Goal: Task Accomplishment & Management: Manage account settings

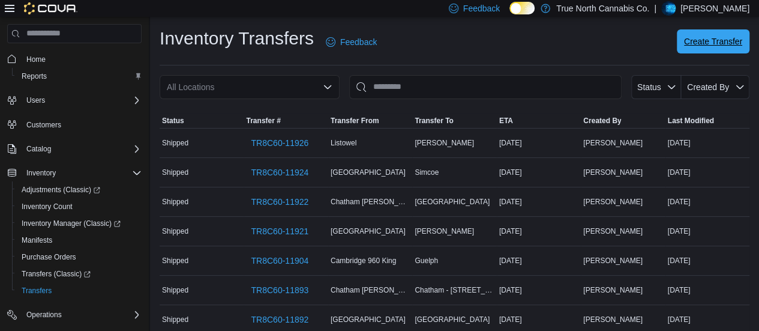
click at [732, 50] on span "Create Transfer" at bounding box center [713, 41] width 58 height 24
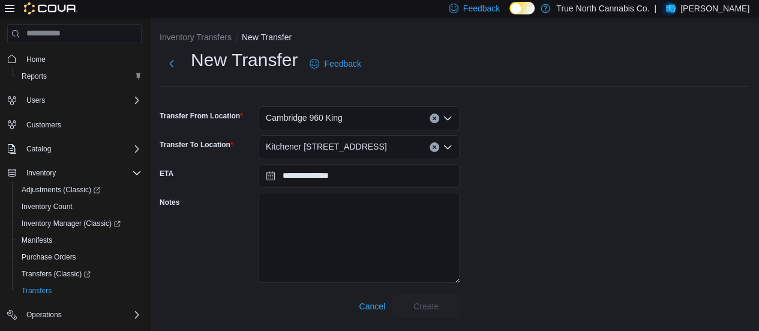
click at [384, 121] on div "Cambridge 960 King" at bounding box center [359, 118] width 201 height 24
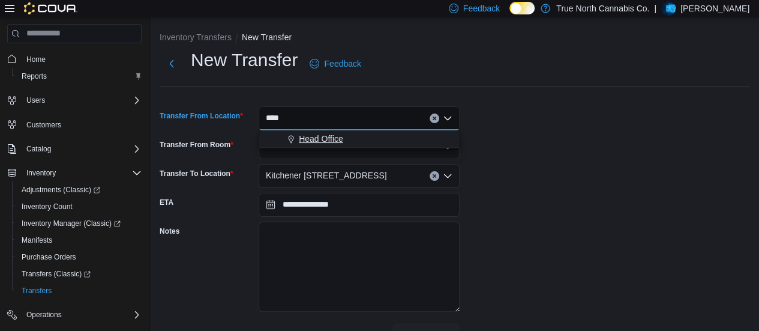
type input "****"
click at [343, 140] on span "Head Office" at bounding box center [321, 139] width 44 height 12
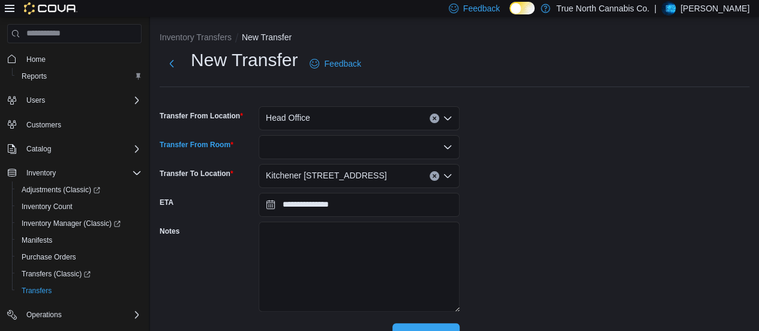
click at [326, 148] on div at bounding box center [359, 147] width 201 height 24
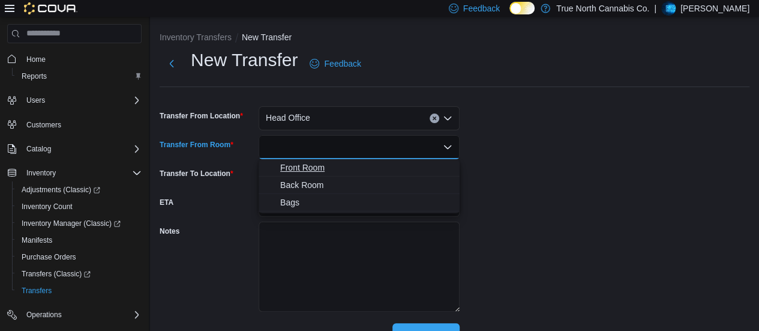
click at [318, 166] on span "Front Room" at bounding box center [366, 167] width 172 height 12
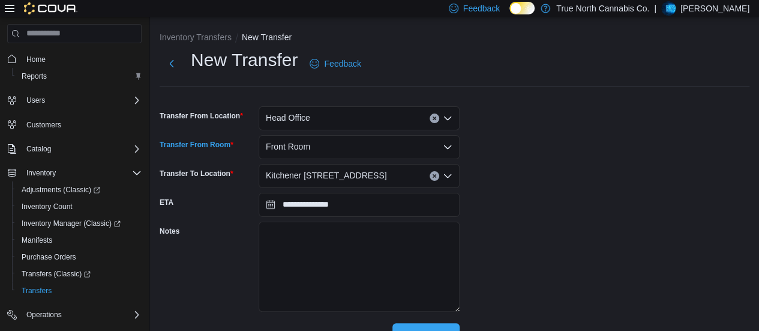
click at [350, 170] on div "Kitchener [STREET_ADDRESS]" at bounding box center [359, 176] width 201 height 24
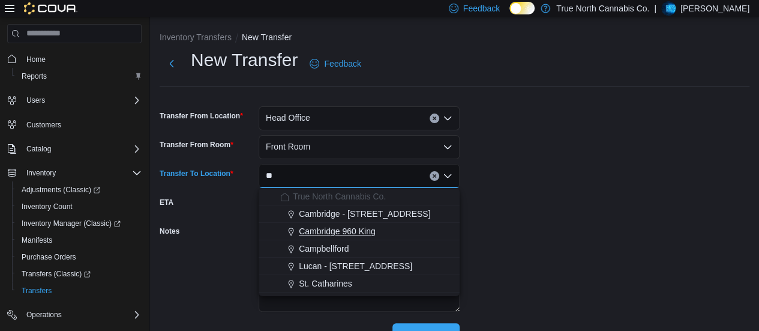
type input "**"
click at [352, 229] on span "Cambridge 960 King" at bounding box center [337, 231] width 77 height 12
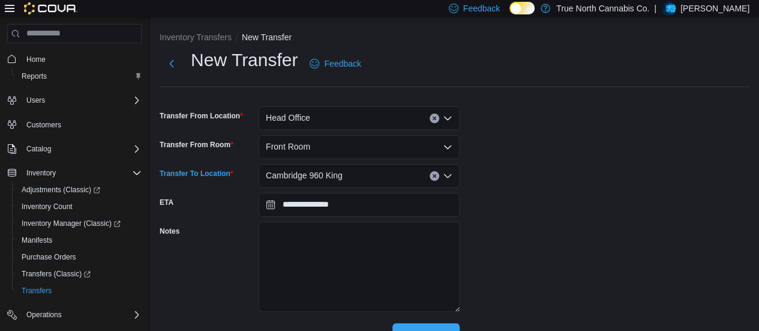
scroll to position [25, 0]
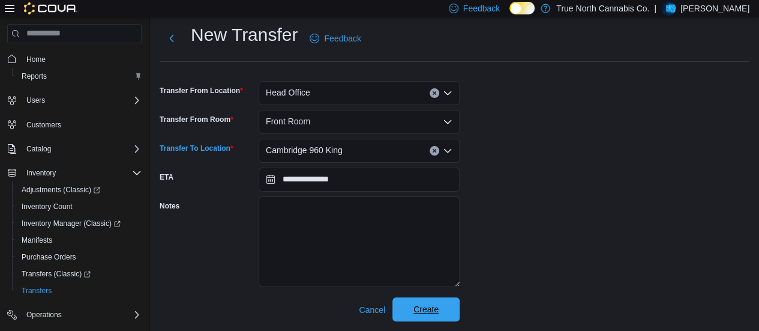
click at [426, 305] on span "Create" at bounding box center [425, 309] width 25 height 12
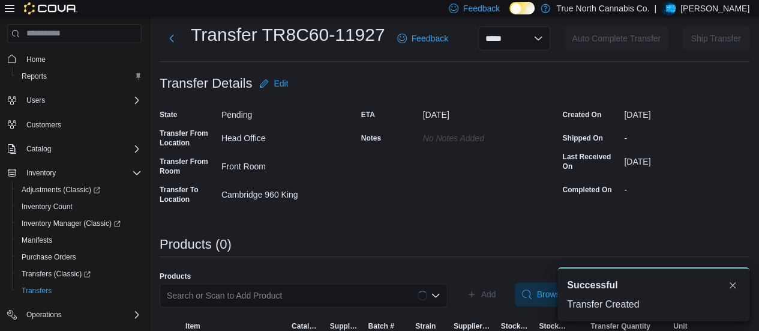
click at [293, 290] on div "Search or Scan to Add Product" at bounding box center [304, 295] width 288 height 24
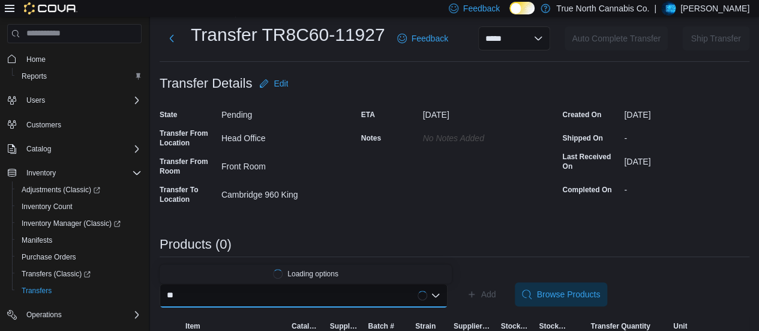
type input "*"
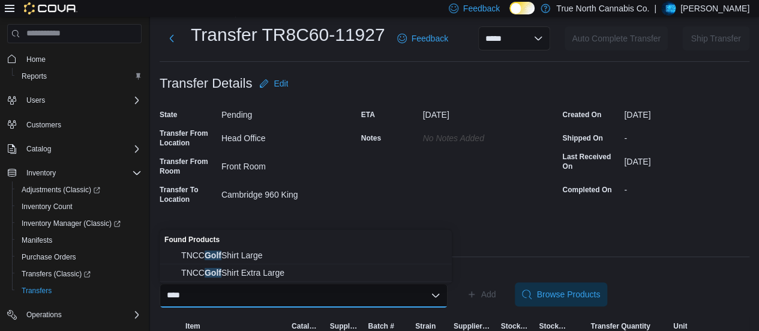
scroll to position [64, 0]
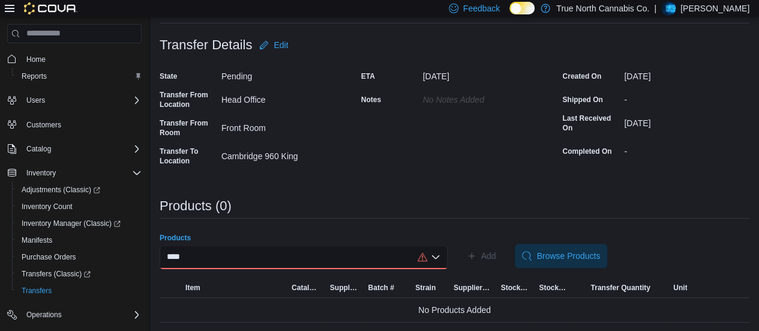
type input "****"
click at [220, 252] on div "****" at bounding box center [304, 257] width 288 height 24
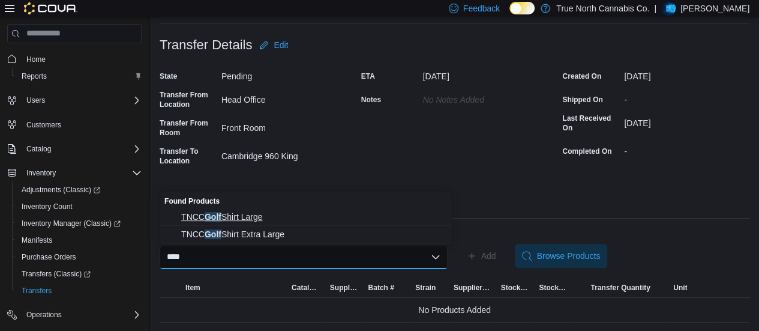
click at [248, 221] on span "TNCC Golf Shirt Large" at bounding box center [312, 217] width 263 height 12
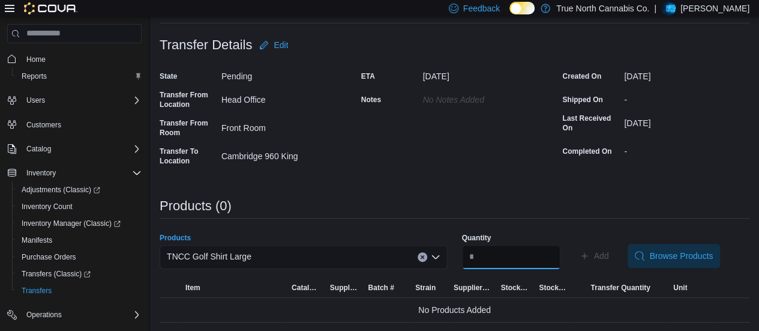
click at [527, 262] on input "Quantity" at bounding box center [511, 257] width 98 height 24
type input "*"
click at [614, 253] on button "Add" at bounding box center [594, 256] width 39 height 24
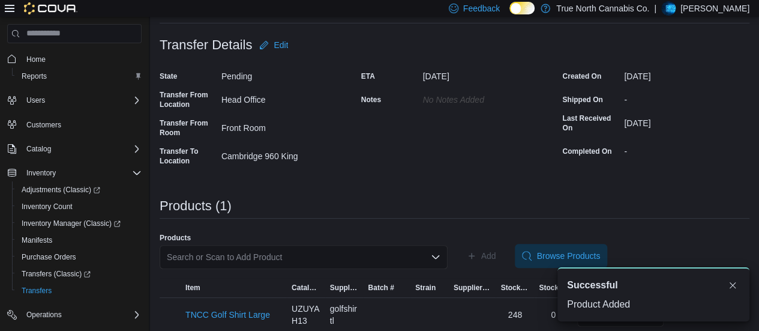
scroll to position [0, 0]
click at [732, 285] on button "Dismiss toast" at bounding box center [732, 284] width 14 height 14
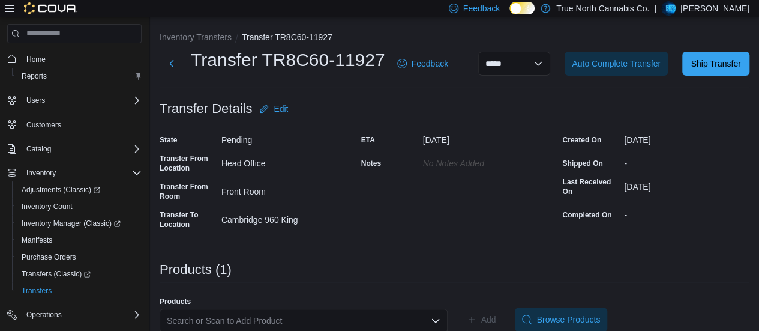
click at [730, 77] on div "**********" at bounding box center [455, 63] width 590 height 31
click at [731, 70] on span "Ship Transfer" at bounding box center [715, 63] width 53 height 24
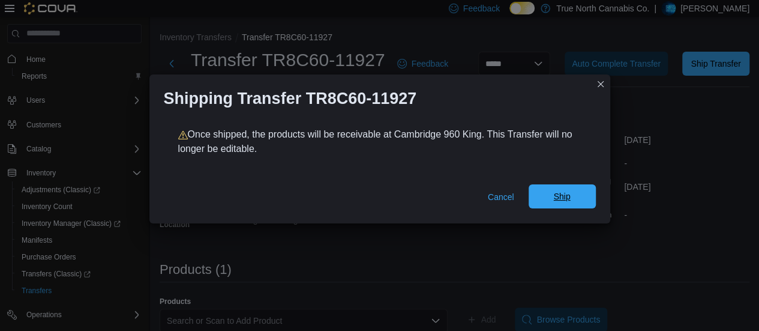
click at [556, 191] on span "Ship" at bounding box center [561, 196] width 17 height 12
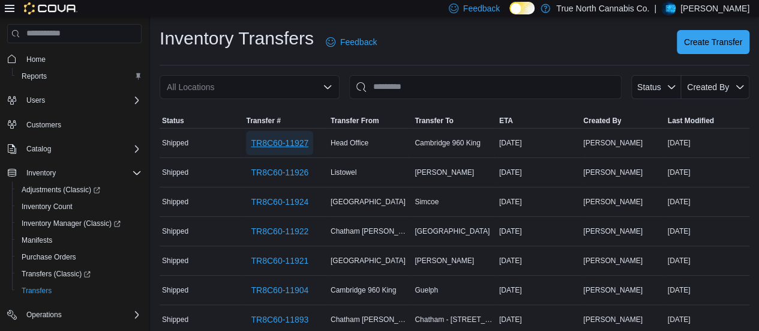
click at [258, 133] on span "TR8C60-11927" at bounding box center [280, 143] width 58 height 24
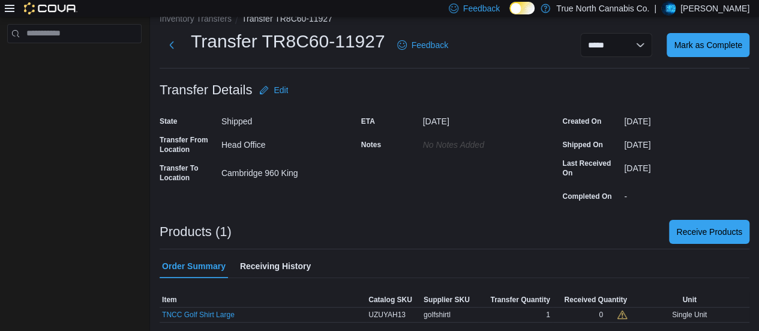
scroll to position [28, 0]
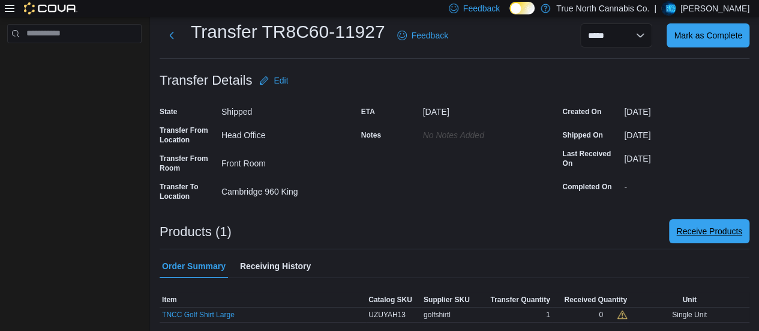
click at [695, 231] on span "Receive Products" at bounding box center [709, 231] width 66 height 12
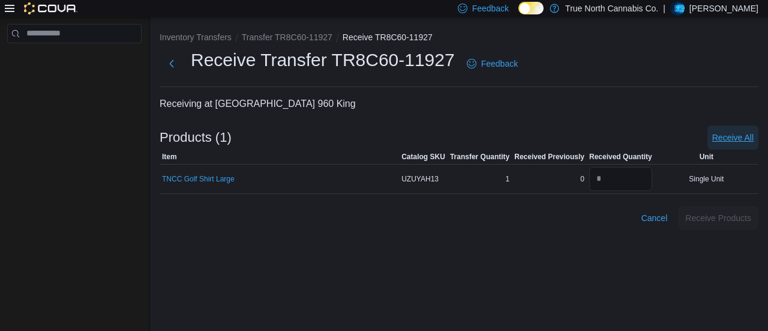
click at [719, 130] on span "Receive All" at bounding box center [732, 137] width 41 height 24
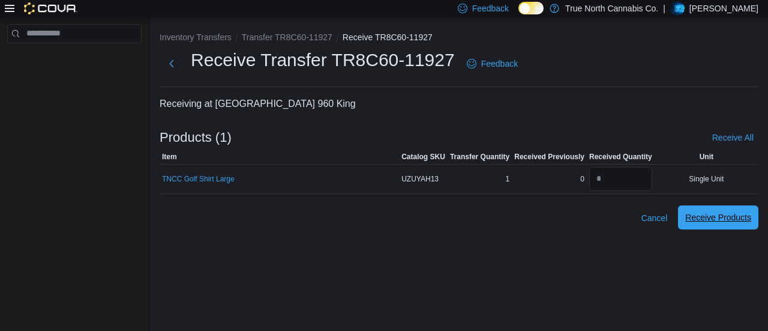
click at [720, 225] on span "Receive Products" at bounding box center [718, 217] width 66 height 24
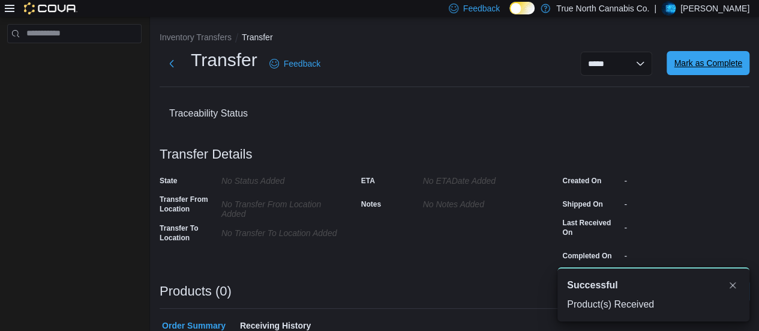
click at [722, 68] on span "Mark as Complete" at bounding box center [708, 63] width 68 height 12
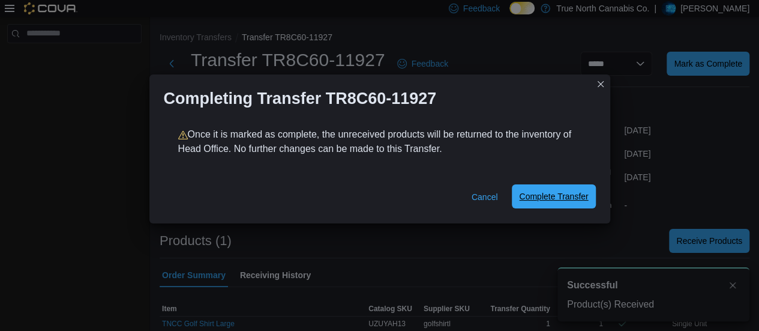
click at [557, 191] on span "Complete Transfer" at bounding box center [553, 196] width 69 height 24
